Goal: Task Accomplishment & Management: Complete application form

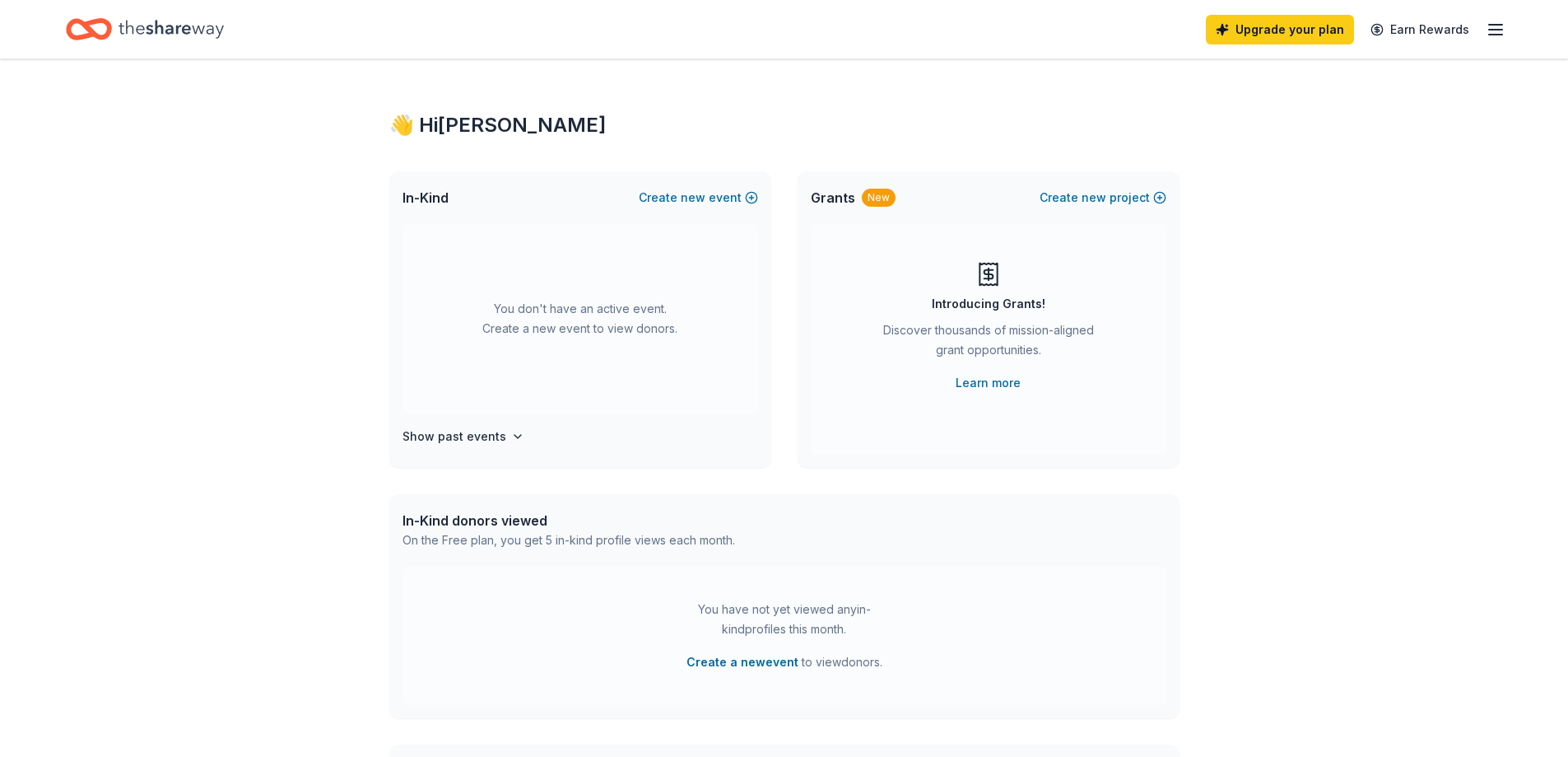
click at [519, 314] on div "You don't have an active event. Create a new event to view donors." at bounding box center [581, 319] width 356 height 189
click at [716, 197] on button "Create new event" at bounding box center [698, 197] width 119 height 19
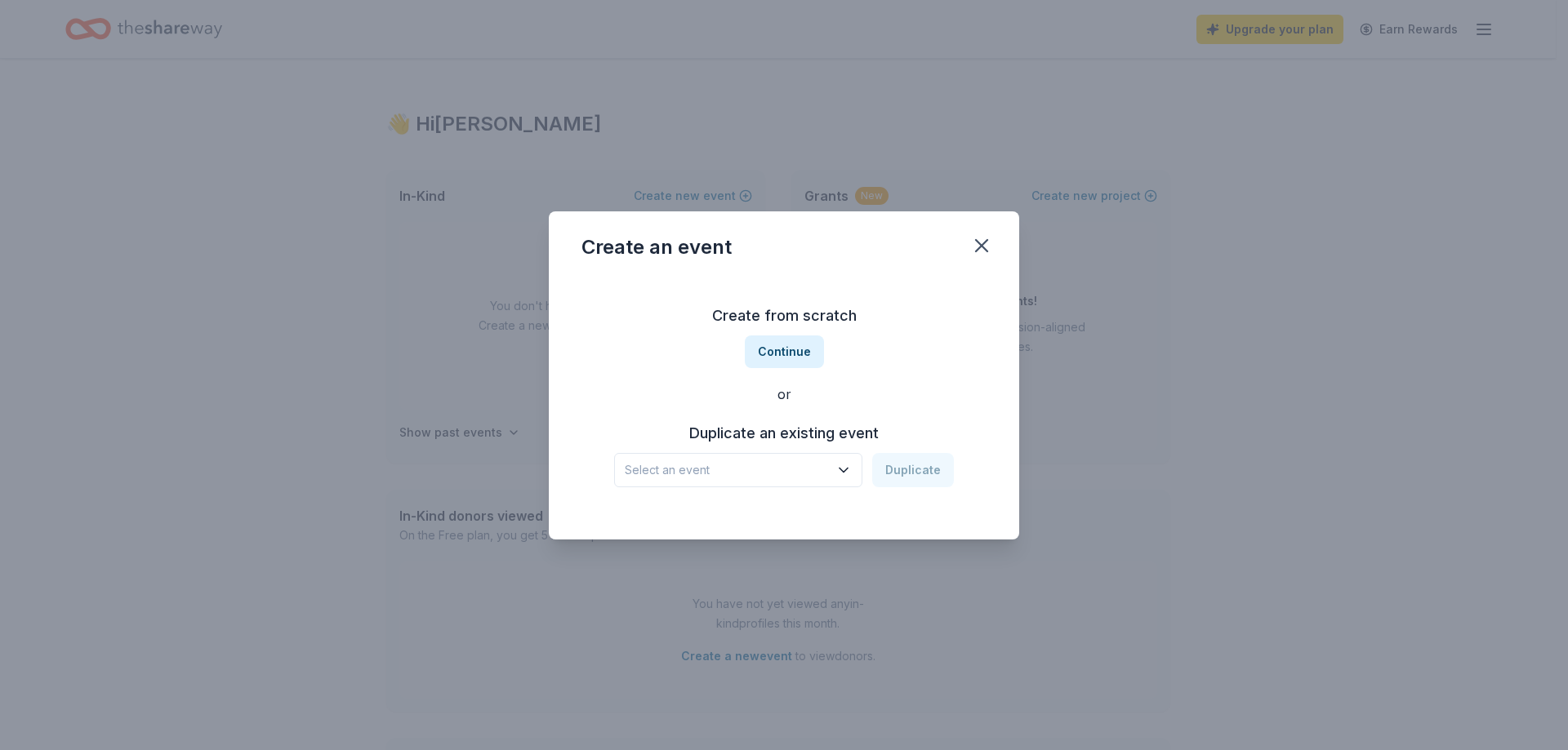
click at [852, 466] on icon "button" at bounding box center [843, 470] width 17 height 17
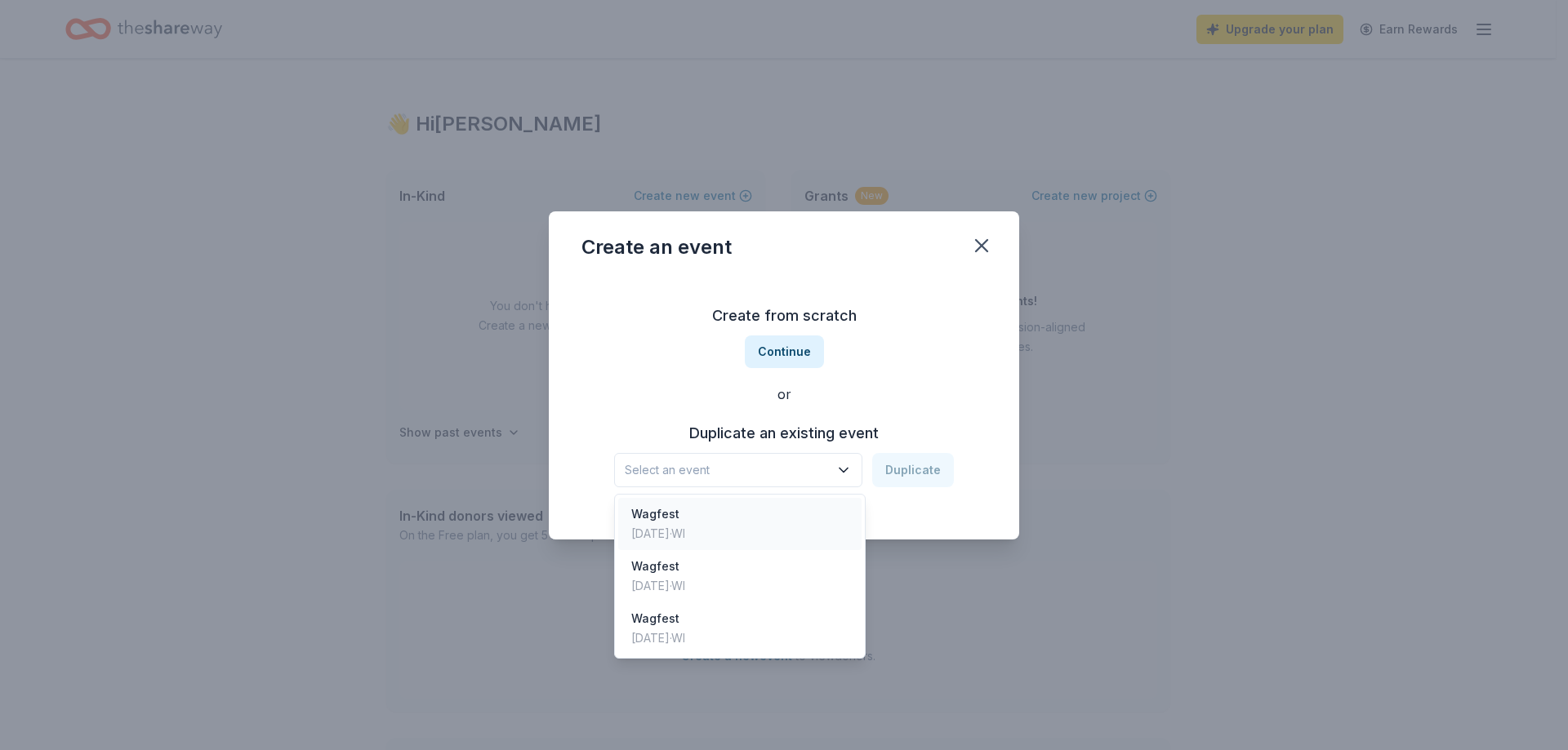
click at [765, 531] on div "Wagfest Sep 06, 2025 · WI" at bounding box center [739, 523] width 243 height 52
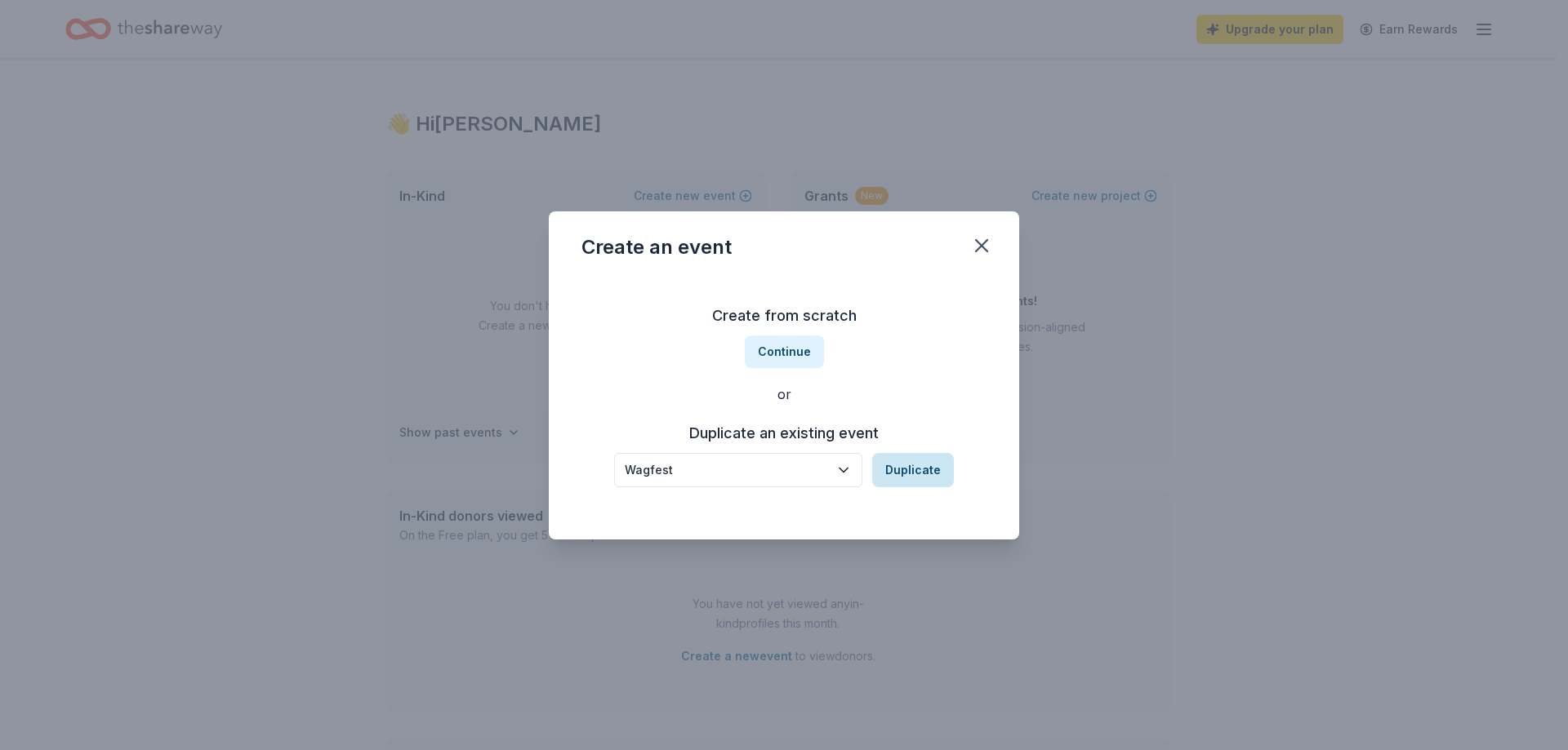
click at [899, 478] on button "Duplicate" at bounding box center [912, 469] width 82 height 34
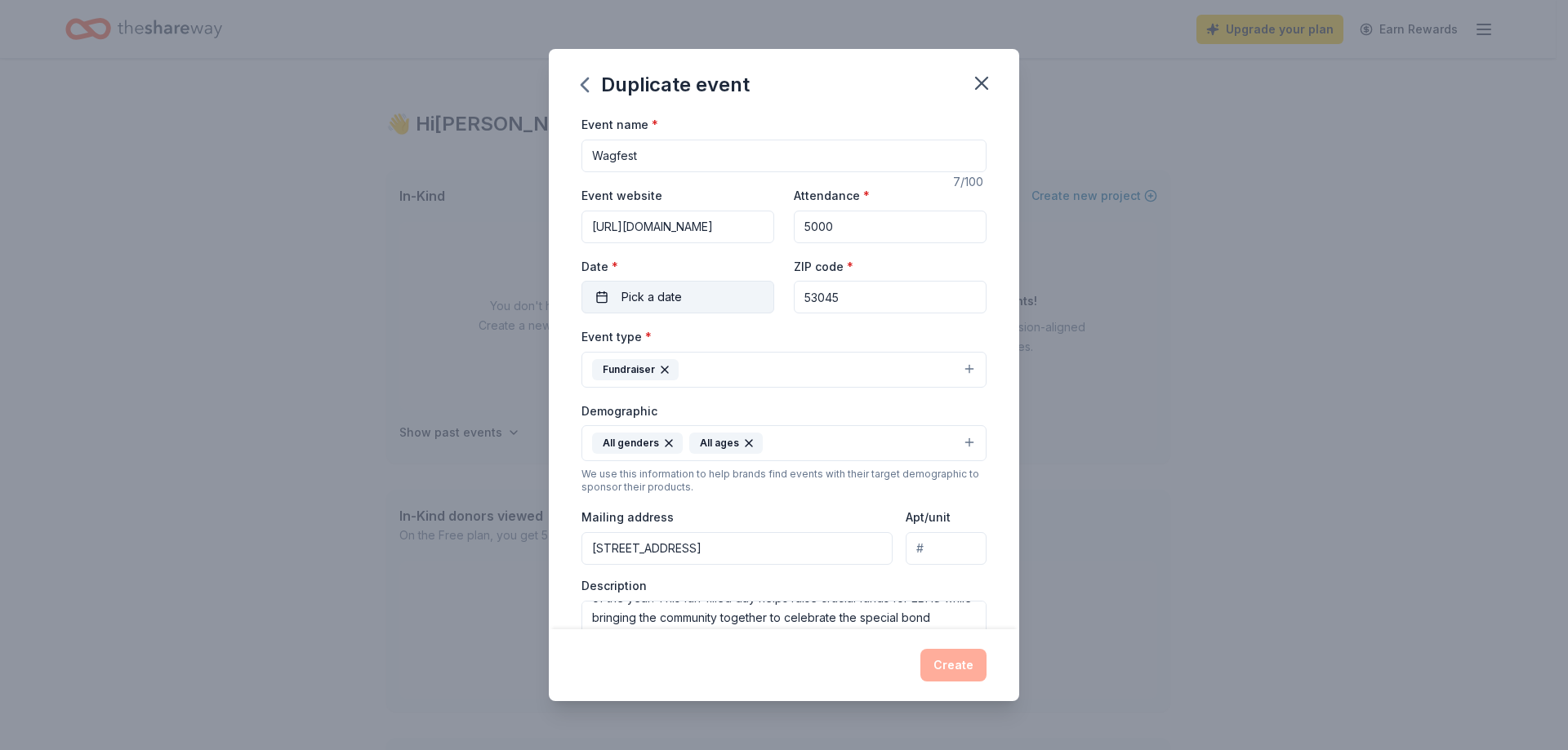
click at [706, 308] on button "Pick a date" at bounding box center [678, 297] width 193 height 33
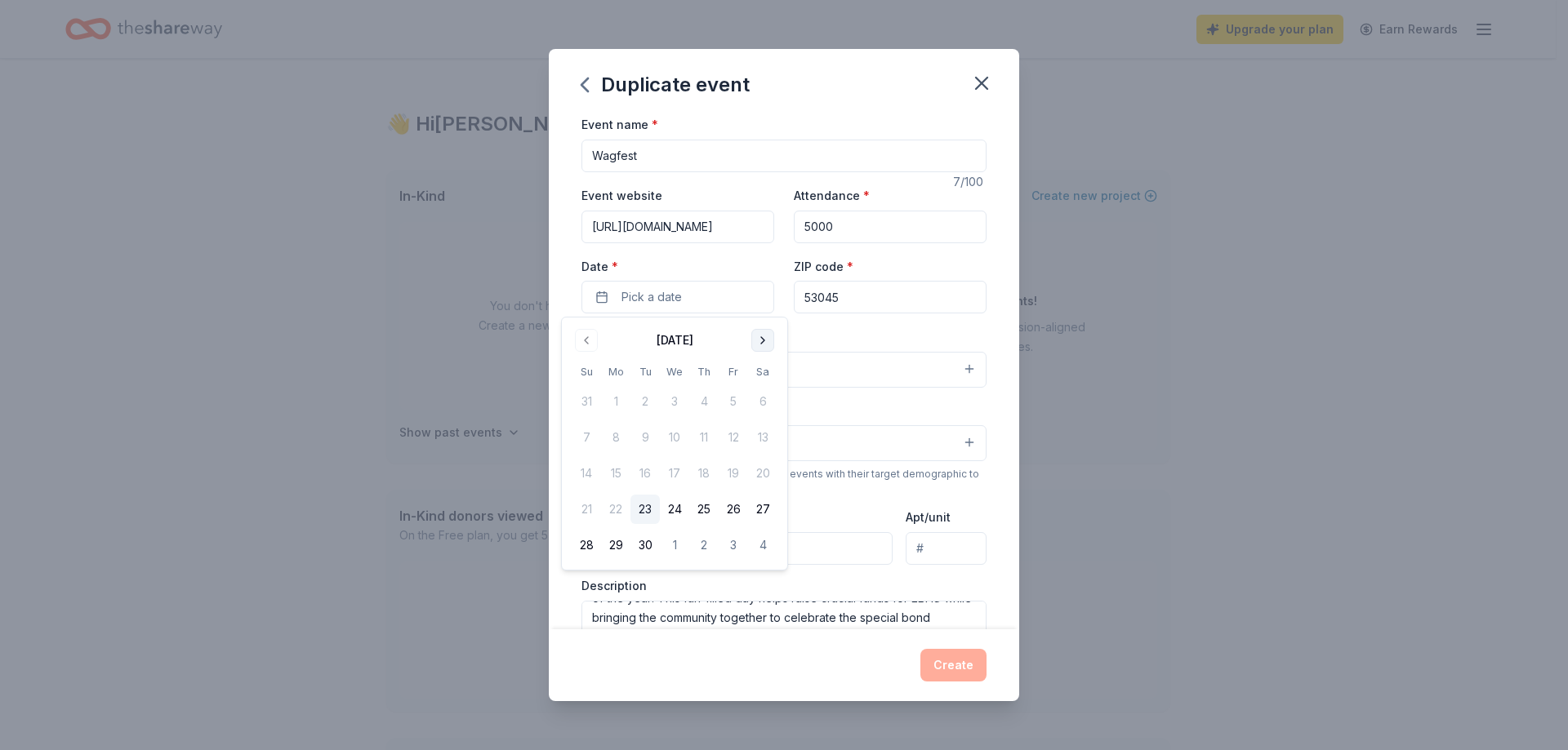
click at [762, 339] on button "Go to next month" at bounding box center [762, 340] width 23 height 23
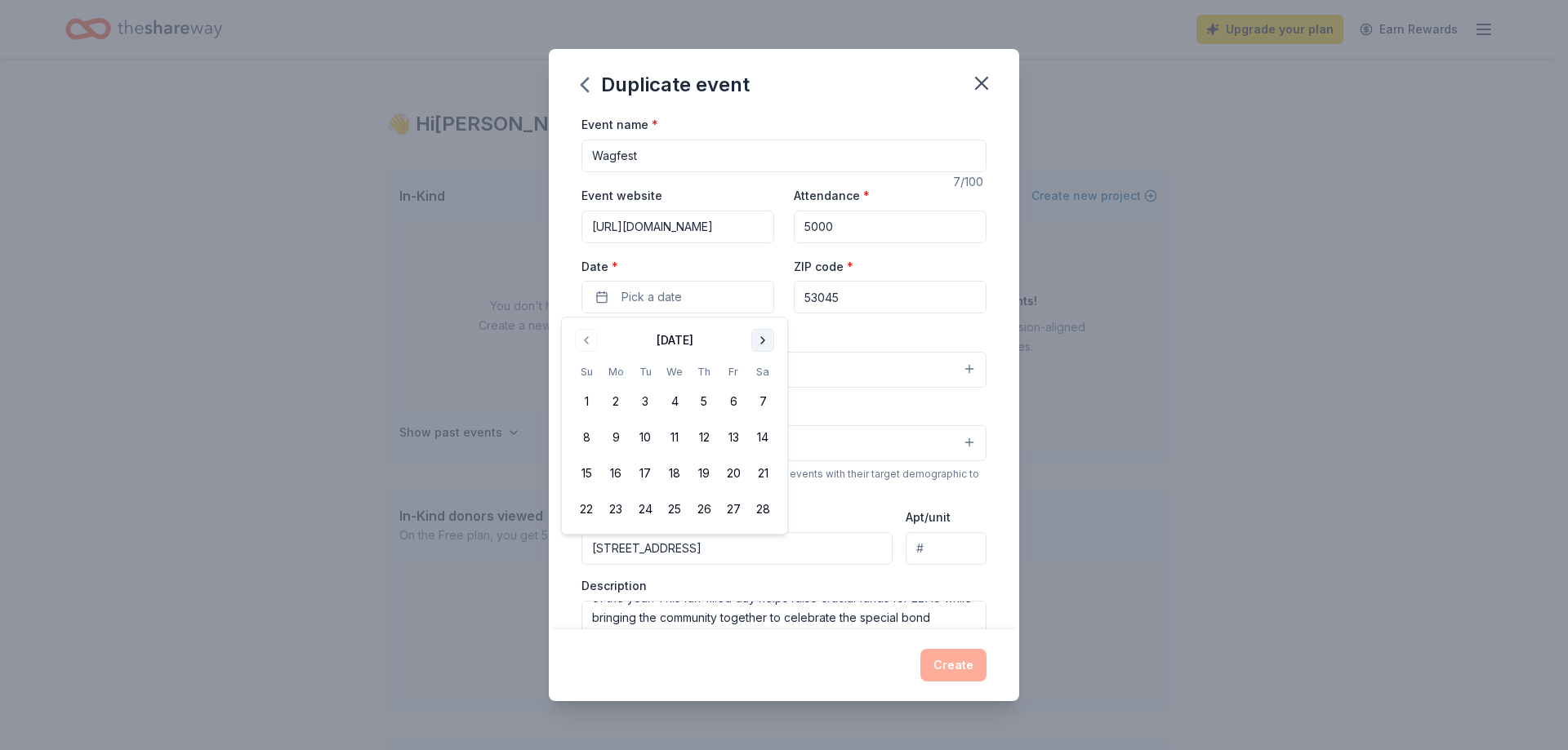
click at [762, 339] on button "Go to next month" at bounding box center [762, 340] width 23 height 23
click at [762, 338] on button "Go to next month" at bounding box center [762, 340] width 23 height 23
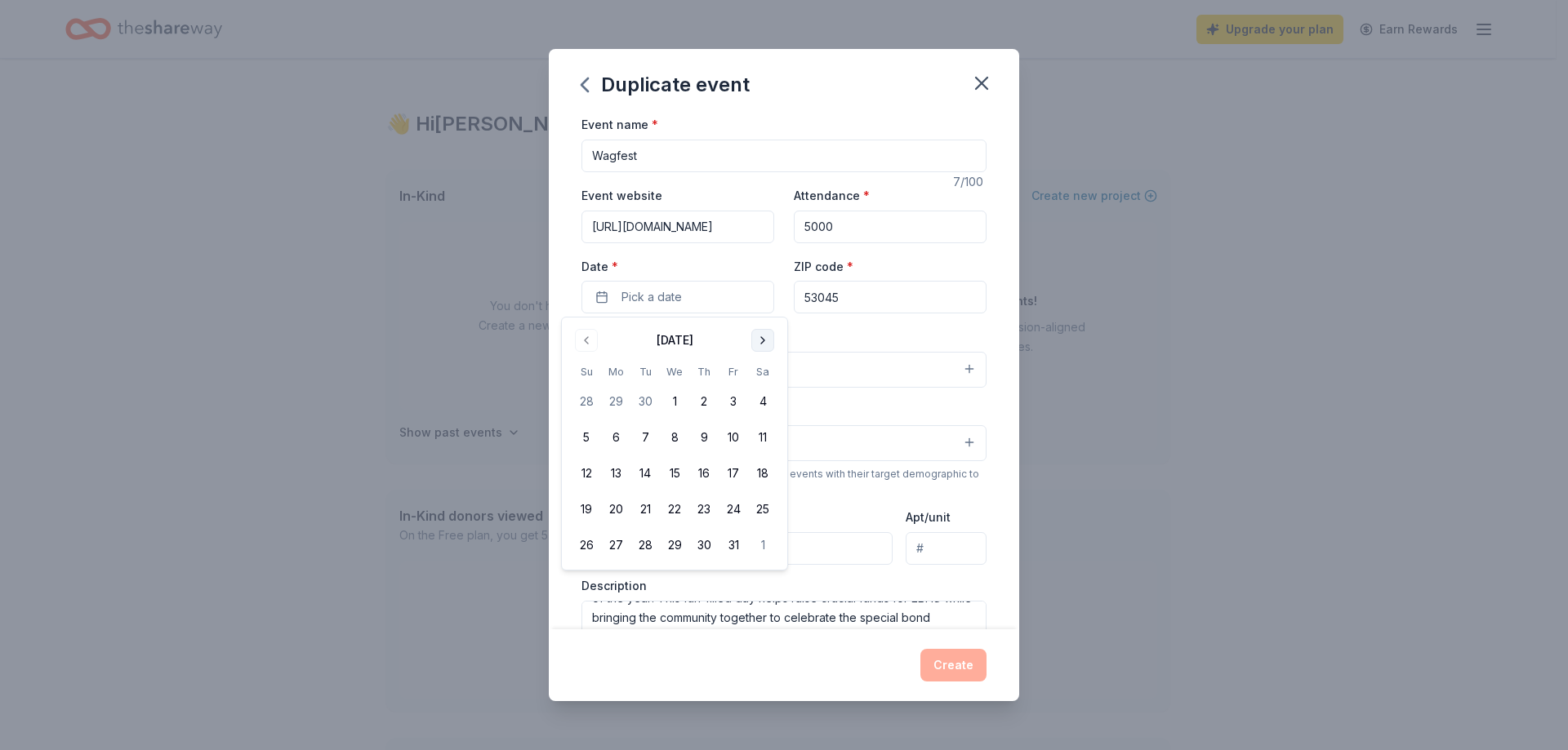
click at [762, 338] on button "Go to next month" at bounding box center [762, 340] width 23 height 23
click at [587, 345] on button "Go to previous month" at bounding box center [586, 340] width 23 height 23
click at [765, 434] on button "12" at bounding box center [762, 437] width 29 height 29
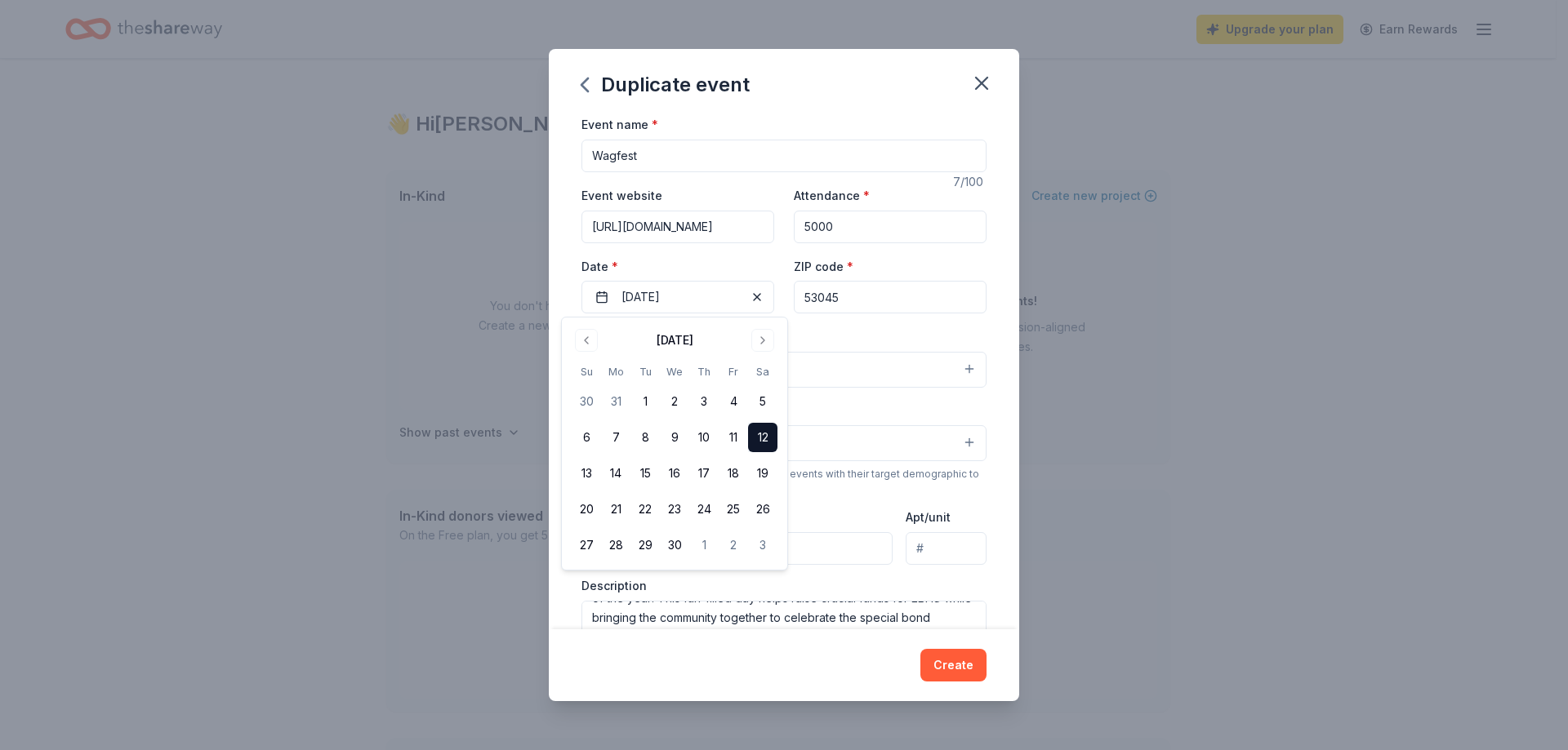
click at [822, 331] on div "Event type * Fundraiser" at bounding box center [784, 357] width 405 height 62
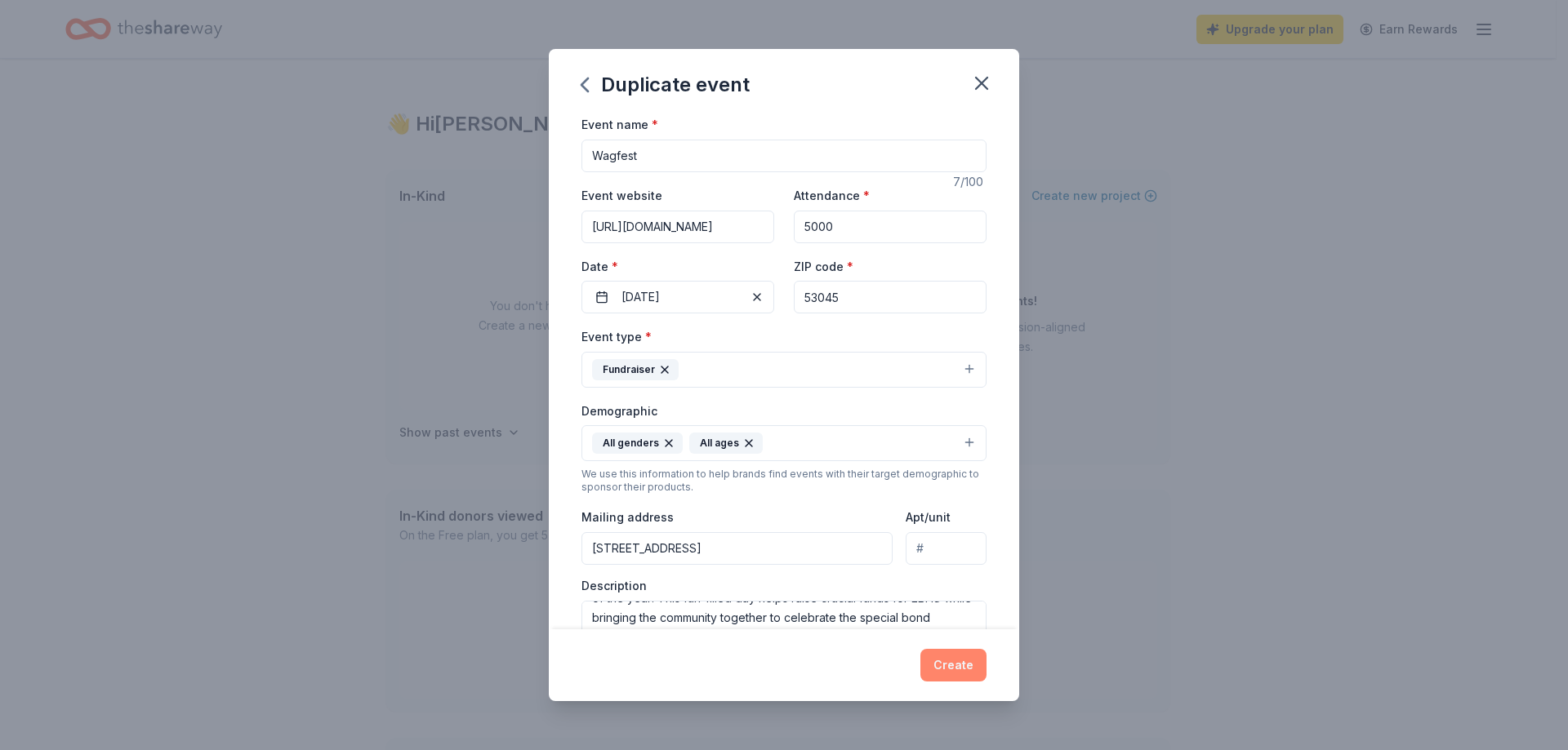
click at [956, 659] on button "Create" at bounding box center [953, 666] width 66 height 33
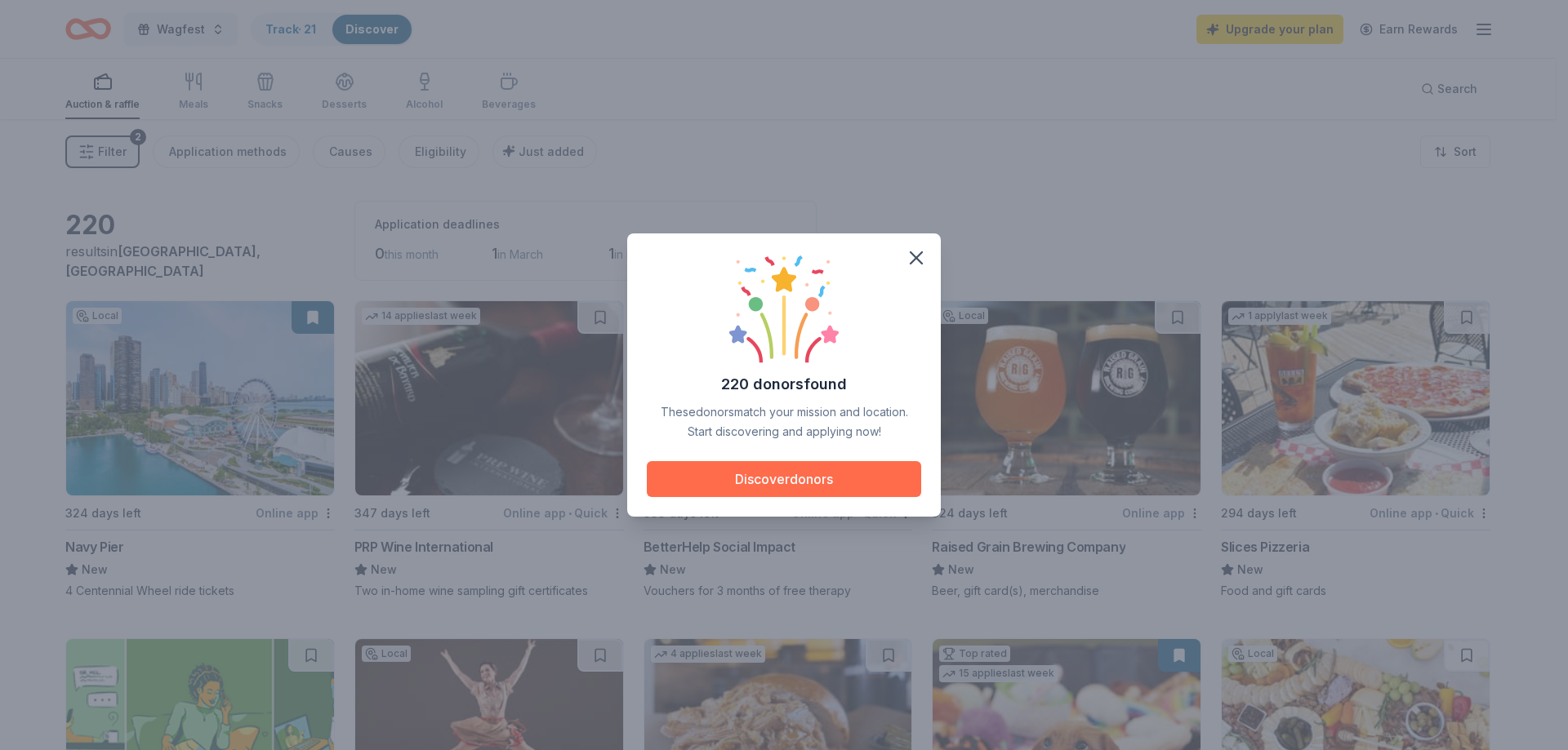
click at [829, 481] on button "Discover donors" at bounding box center [784, 478] width 275 height 36
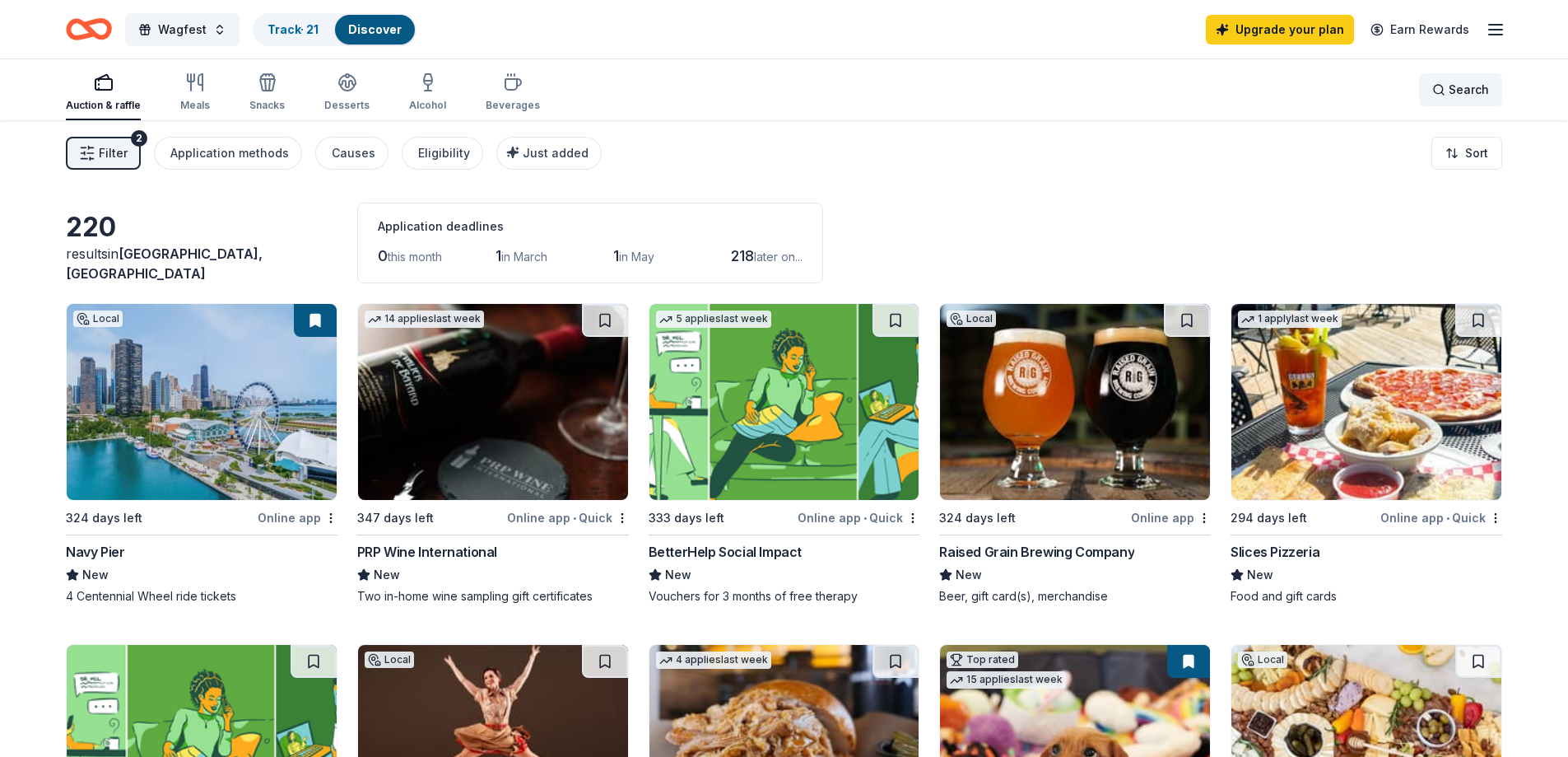
click at [1464, 95] on span "Search" at bounding box center [1469, 89] width 41 height 19
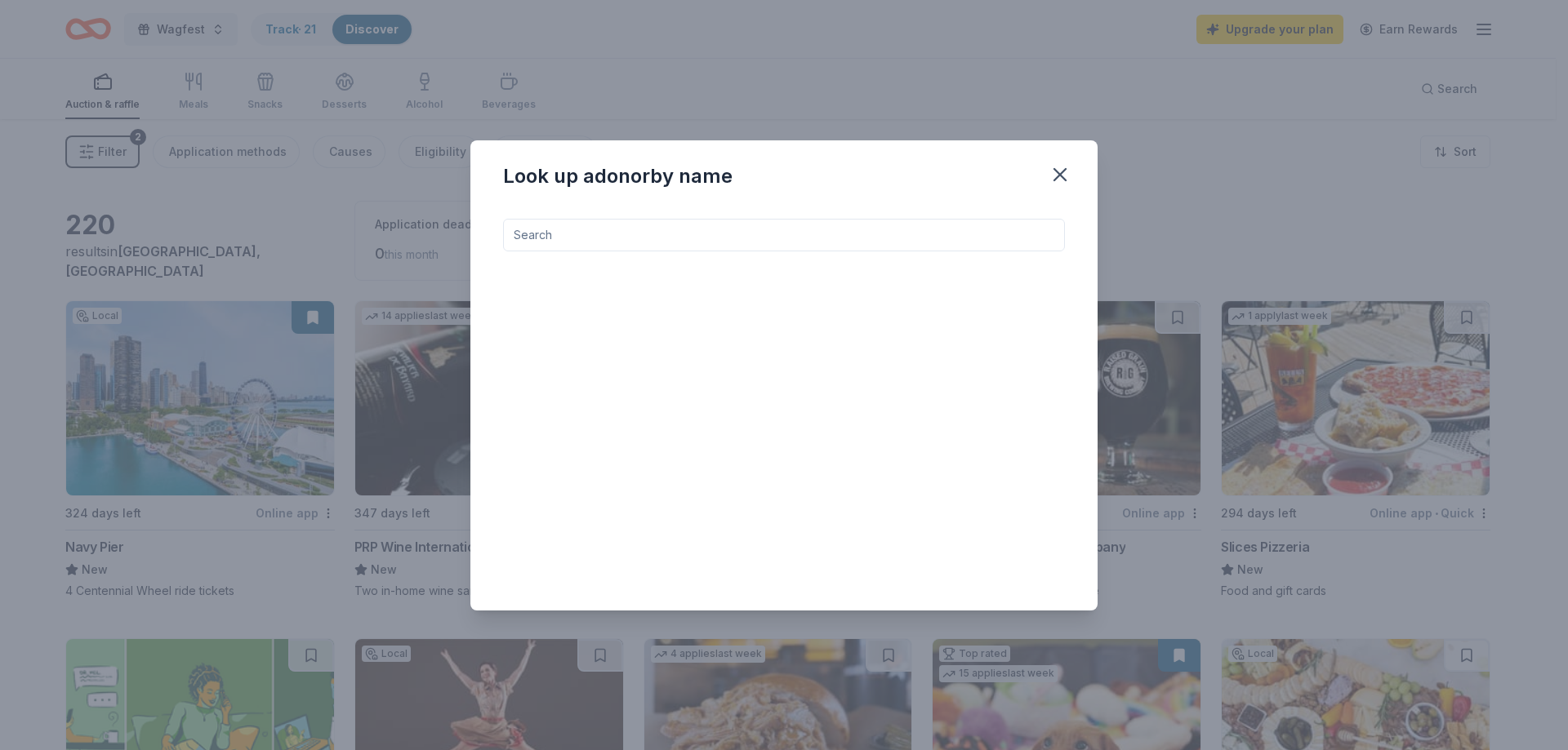
click at [887, 231] on input at bounding box center [784, 235] width 562 height 33
type input "ingelside"
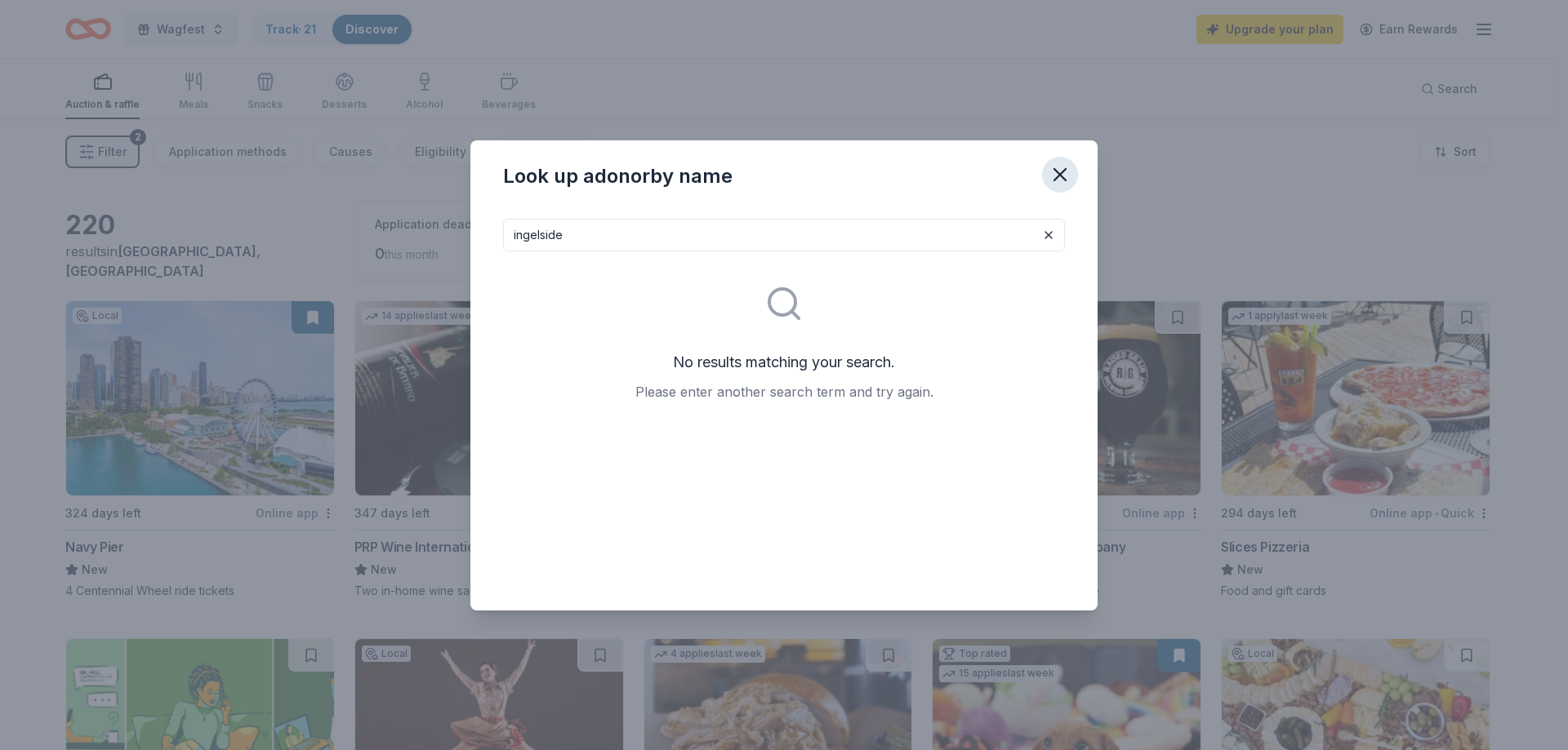
click at [1062, 181] on icon "button" at bounding box center [1059, 174] width 23 height 23
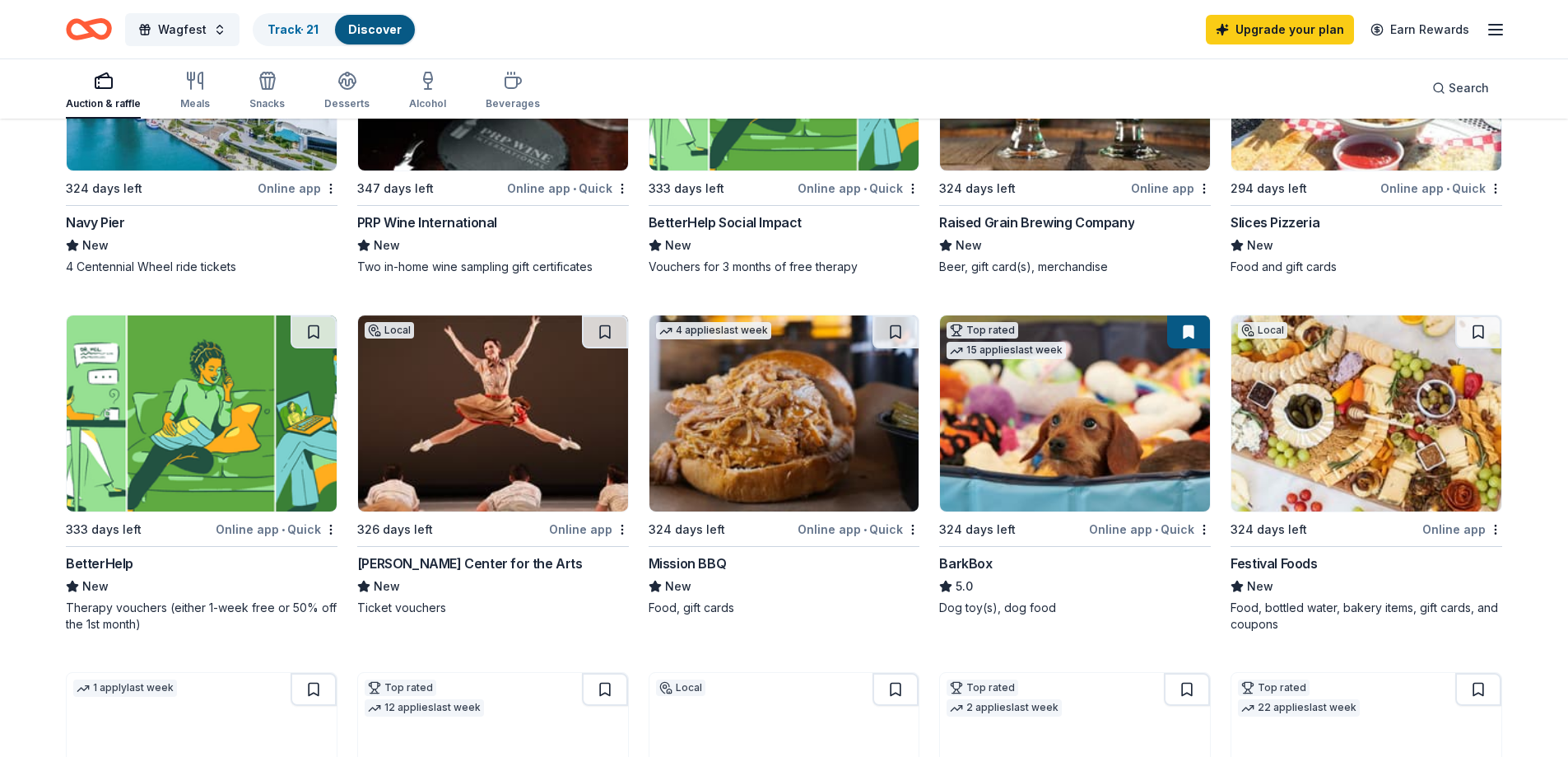
scroll to position [659, 0]
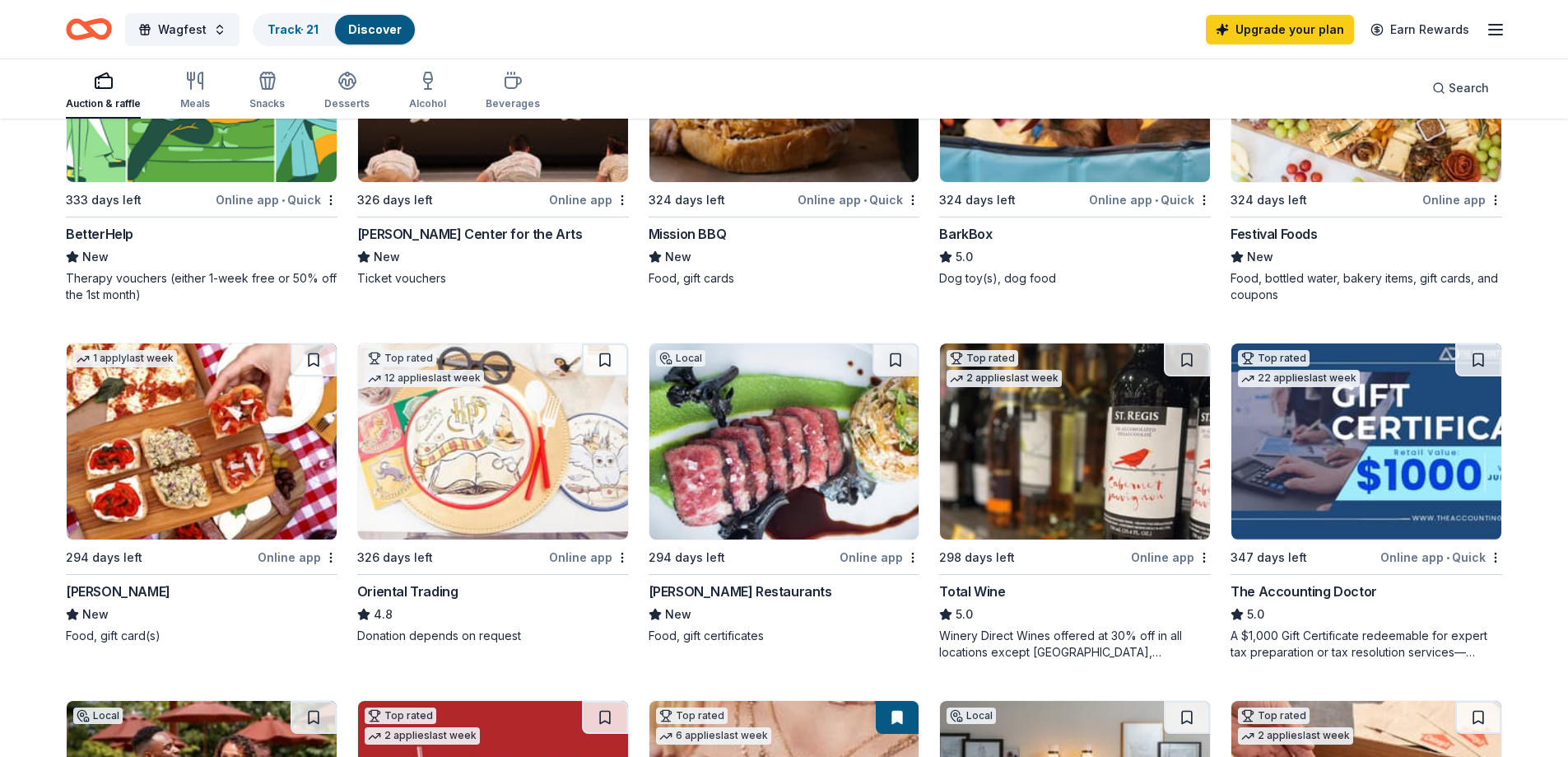
click at [774, 446] on img at bounding box center [784, 442] width 270 height 196
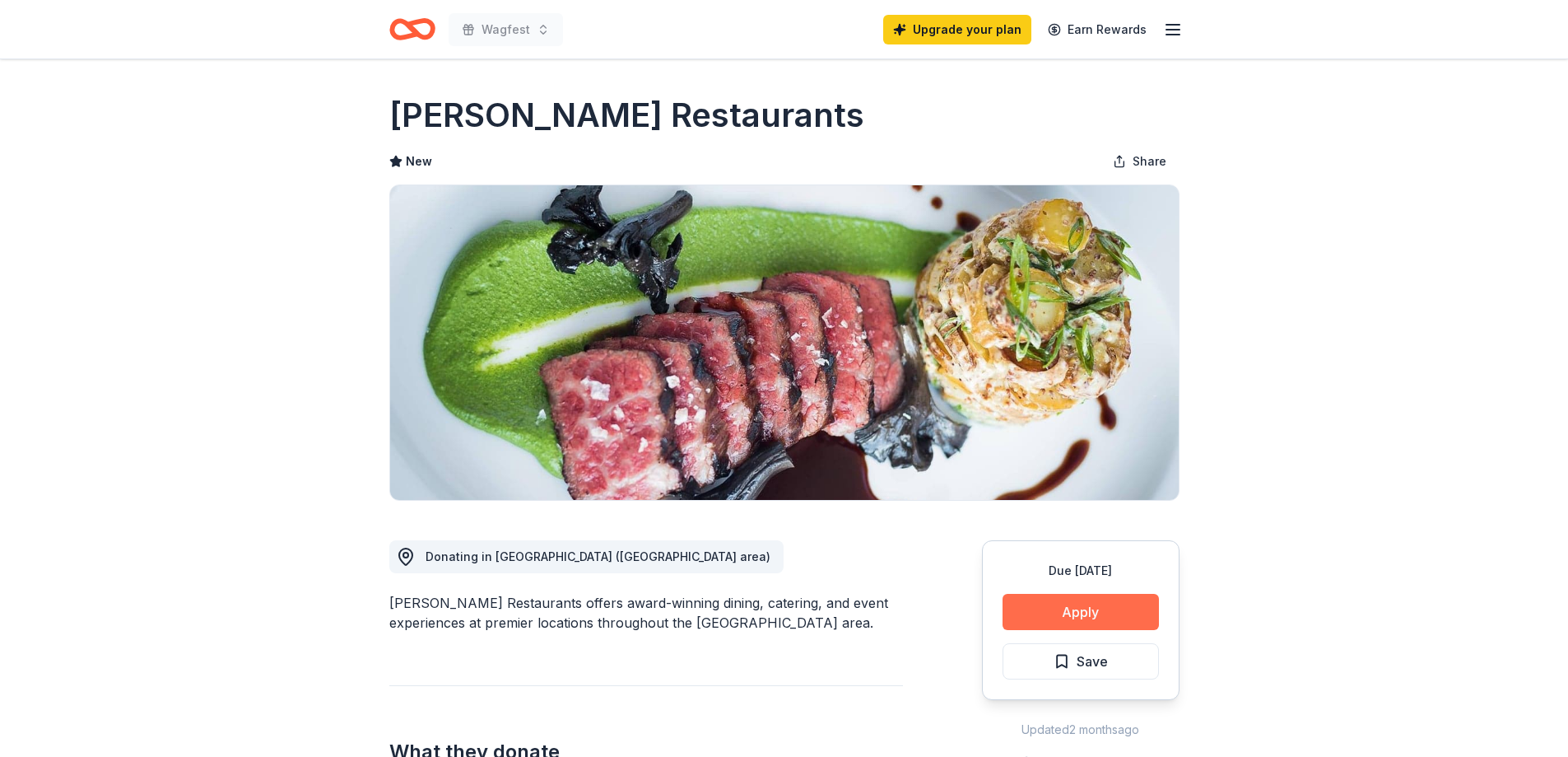
click at [1100, 609] on button "Apply" at bounding box center [1081, 612] width 157 height 36
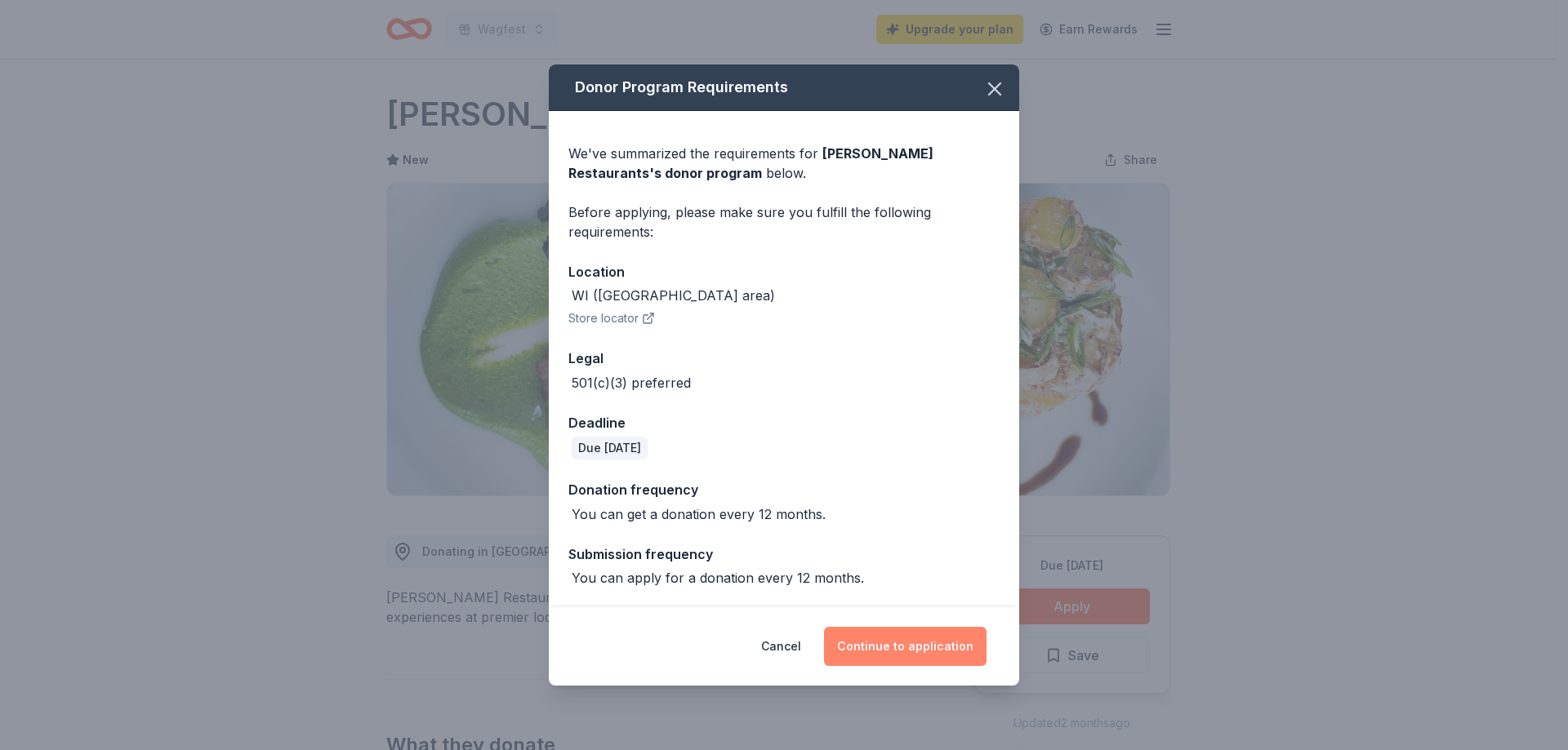
click at [945, 655] on button "Continue to application" at bounding box center [905, 646] width 163 height 39
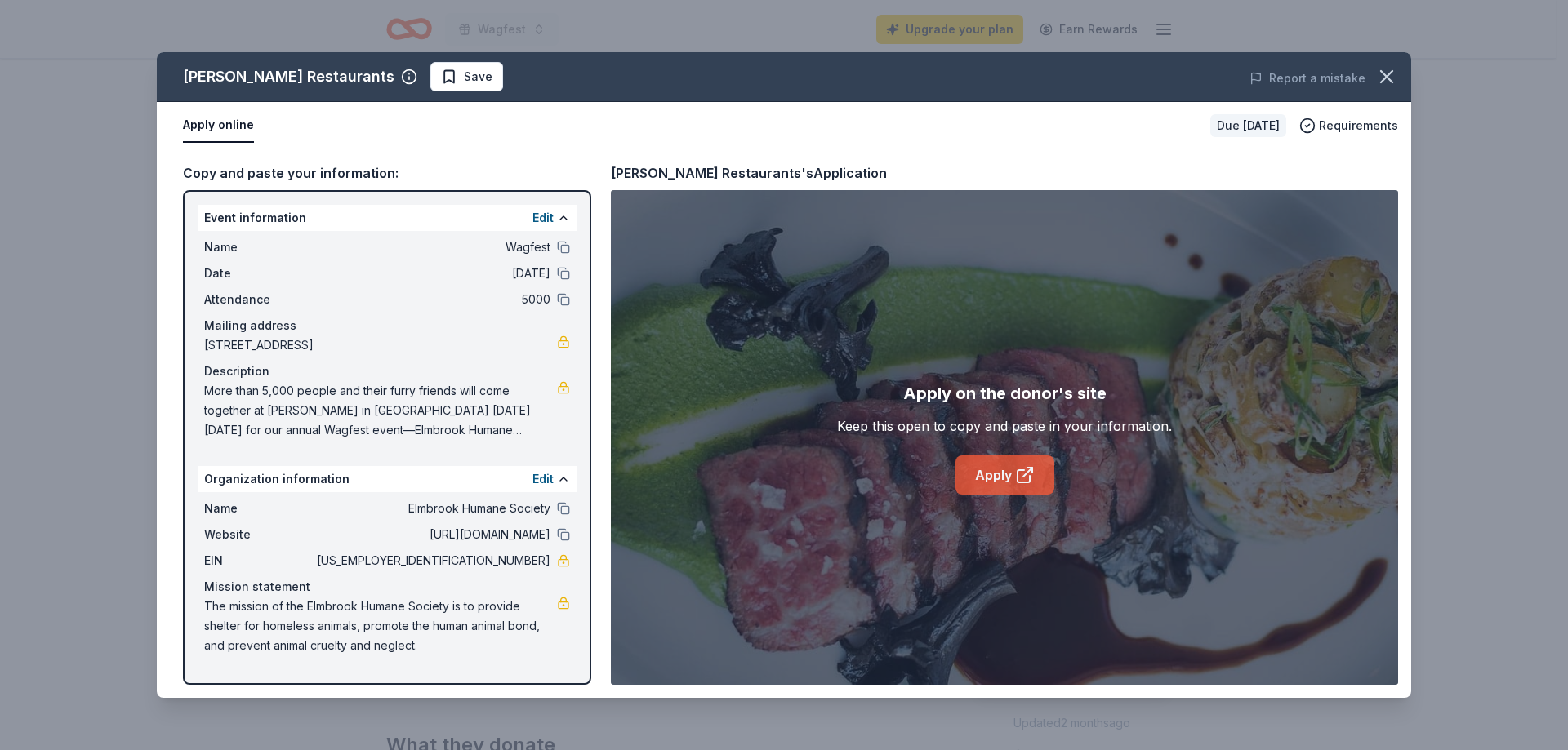
click at [997, 474] on link "Apply" at bounding box center [1005, 475] width 99 height 39
